Goal: Task Accomplishment & Management: Manage account settings

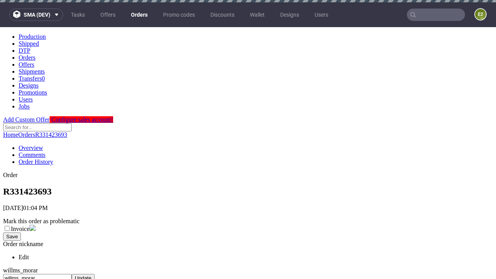
scroll to position [296, 0]
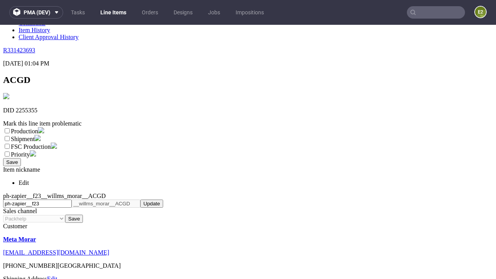
scroll to position [136, 0]
select select "dtp_ca_needed"
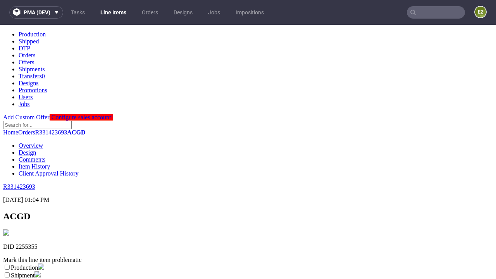
scroll to position [0, 0]
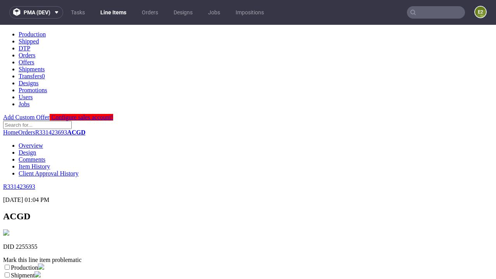
checkbox input "true"
